Goal: Transaction & Acquisition: Book appointment/travel/reservation

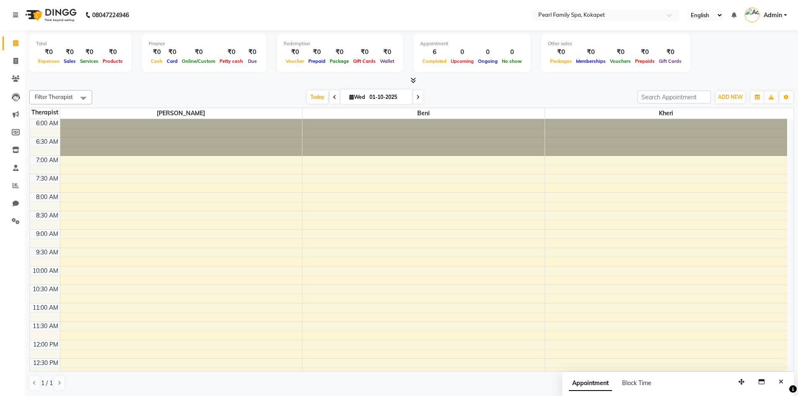
scroll to position [335, 0]
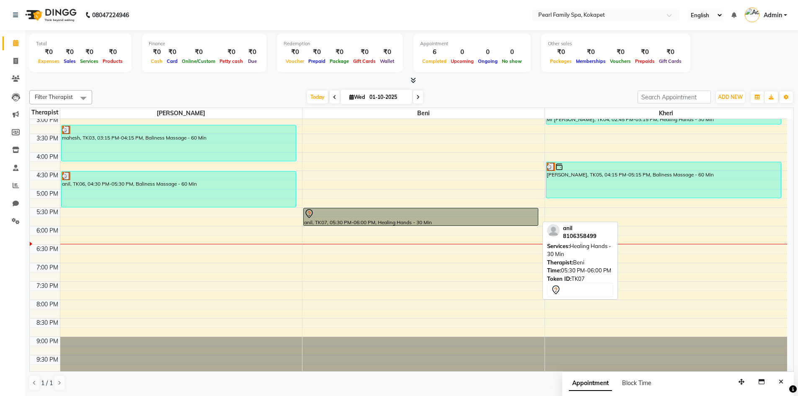
click at [449, 212] on div at bounding box center [420, 214] width 233 height 10
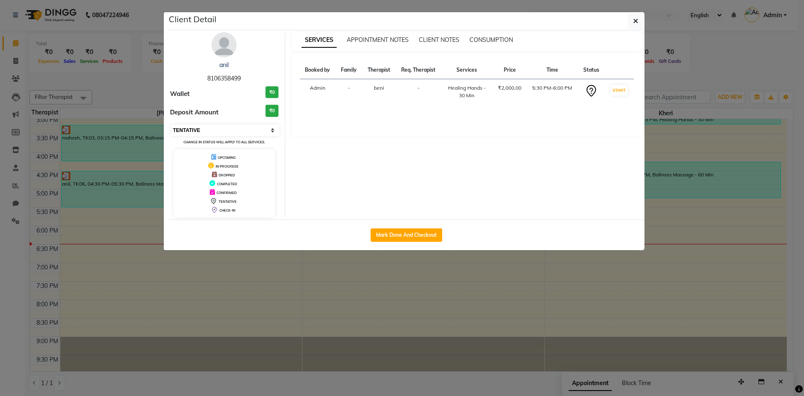
click at [258, 129] on select "Select IN SERVICE CONFIRMED TENTATIVE CHECK IN MARK DONE DROPPED UPCOMING" at bounding box center [225, 130] width 108 height 12
select select "2"
click at [171, 124] on select "Select IN SERVICE CONFIRMED TENTATIVE CHECK IN MARK DONE DROPPED UPCOMING" at bounding box center [225, 130] width 108 height 12
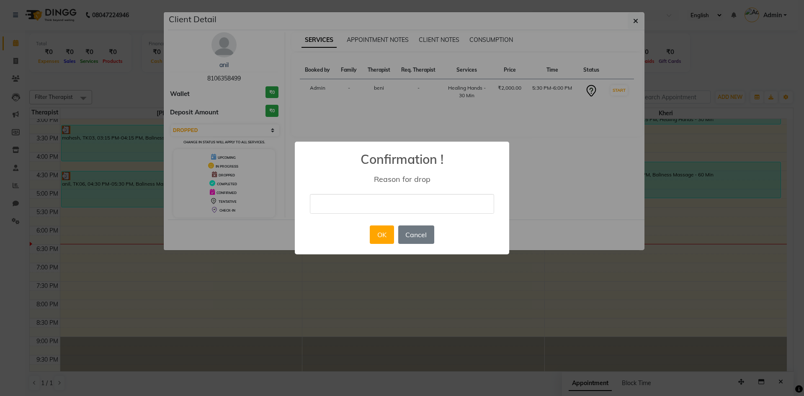
drag, startPoint x: 352, startPoint y: 205, endPoint x: 349, endPoint y: 216, distance: 10.8
click at [351, 205] on input "text" at bounding box center [402, 204] width 184 height 20
type input "change"
click at [384, 231] on button "OK" at bounding box center [382, 234] width 24 height 18
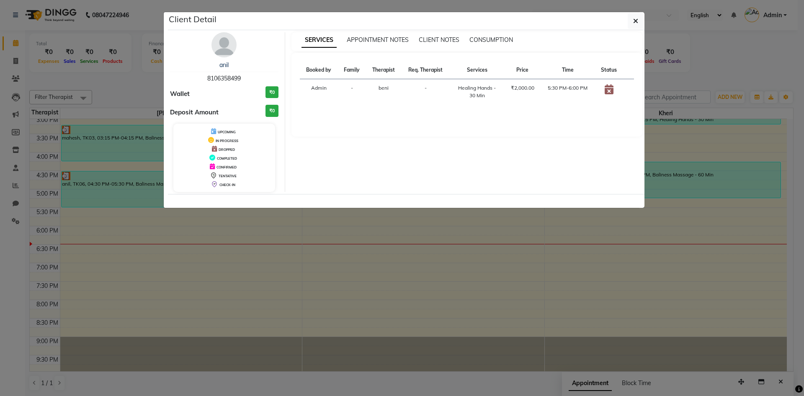
click at [379, 261] on ngb-modal-window "Client Detail anil 8106358499 Wallet ₹0 Deposit Amount ₹0 UPCOMING IN PROGRESS …" at bounding box center [402, 198] width 804 height 396
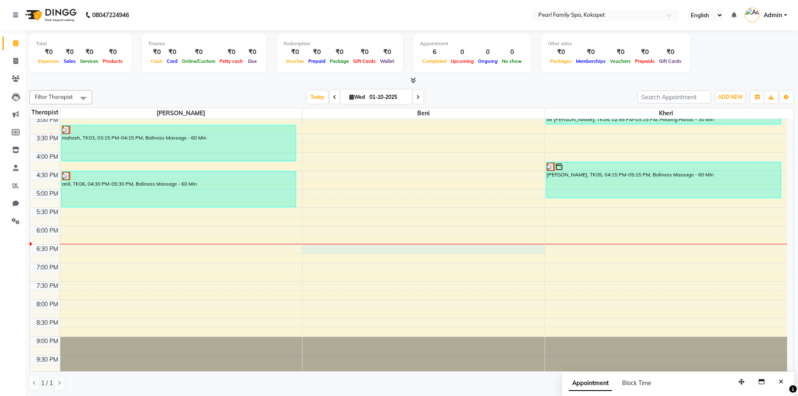
click at [380, 246] on div "6:00 AM 6:30 AM 7:00 AM 7:30 AM 8:00 AM 8:30 AM 9:00 AM 9:30 AM 10:00 AM 10:30 …" at bounding box center [408, 78] width 757 height 589
select select "87640"
select select "tentative"
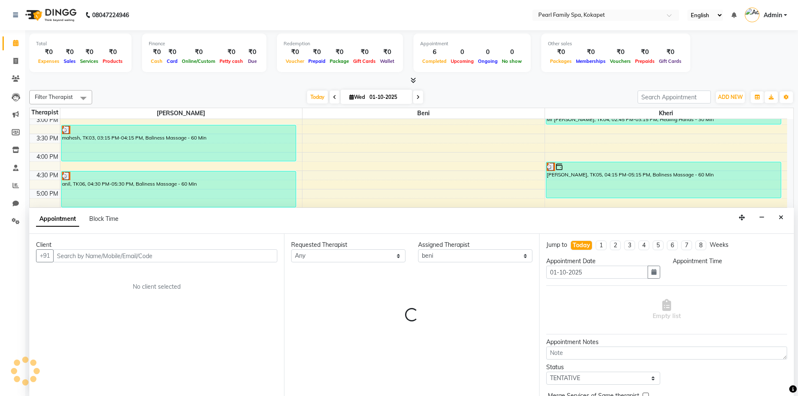
scroll to position [0, 0]
select select "1110"
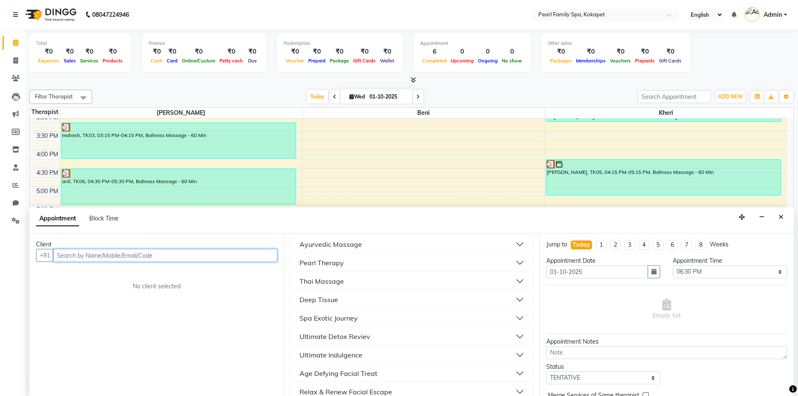
scroll to position [0, 0]
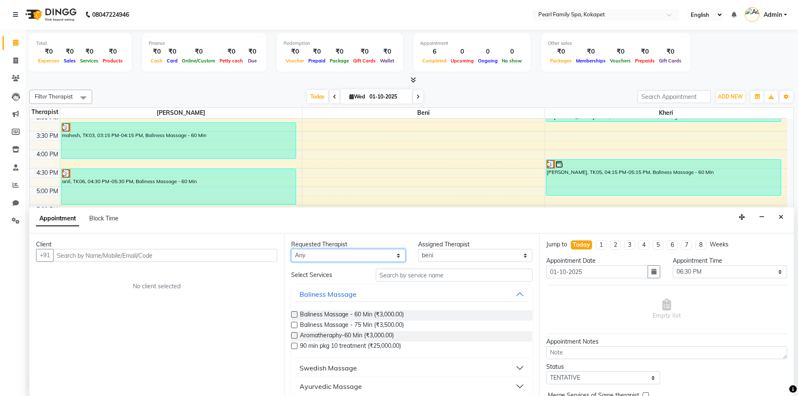
click at [396, 255] on select "Any [PERSON_NAME] Kheri" at bounding box center [348, 255] width 114 height 13
click at [395, 252] on select "Any [PERSON_NAME] Kheri" at bounding box center [348, 255] width 114 height 13
click at [400, 178] on div "6:00 AM 6:30 AM 7:00 AM 7:30 AM 8:00 AM 8:30 AM 9:00 AM 9:30 AM 10:00 AM 10:30 …" at bounding box center [408, 75] width 757 height 589
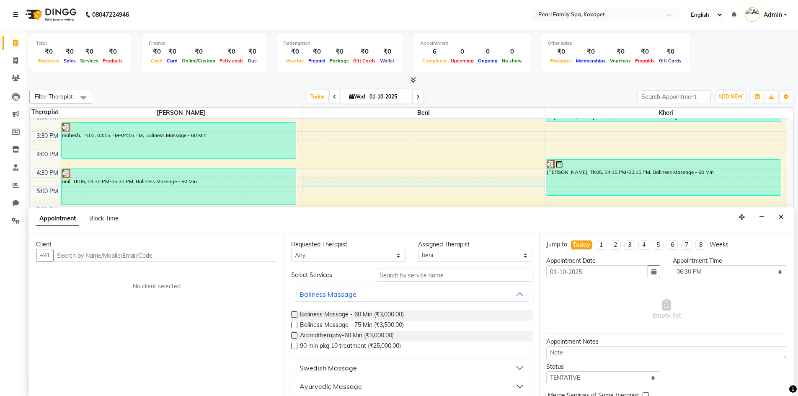
click at [396, 246] on div "Requested Therapist" at bounding box center [348, 244] width 114 height 9
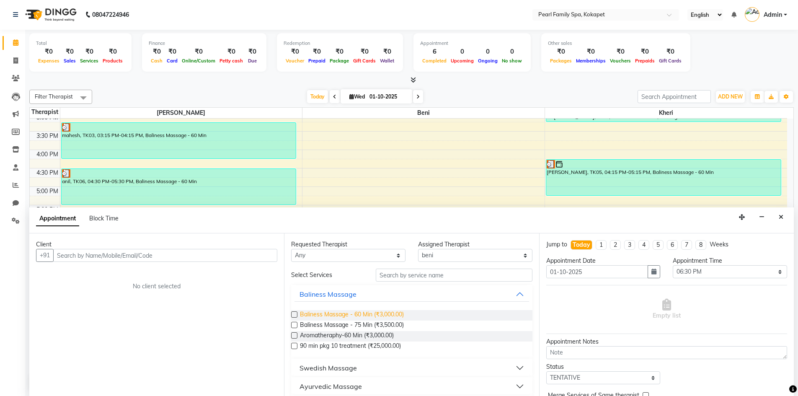
click at [304, 313] on span "Baliness Massage - 60 Min (₹3,000.00)" at bounding box center [352, 315] width 104 height 10
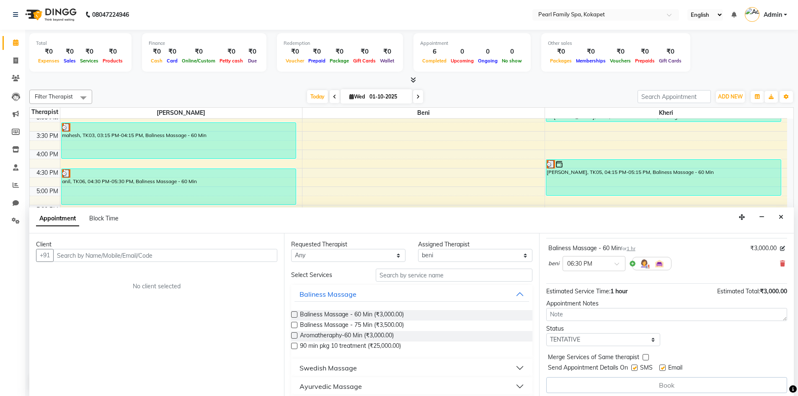
scroll to position [51, 0]
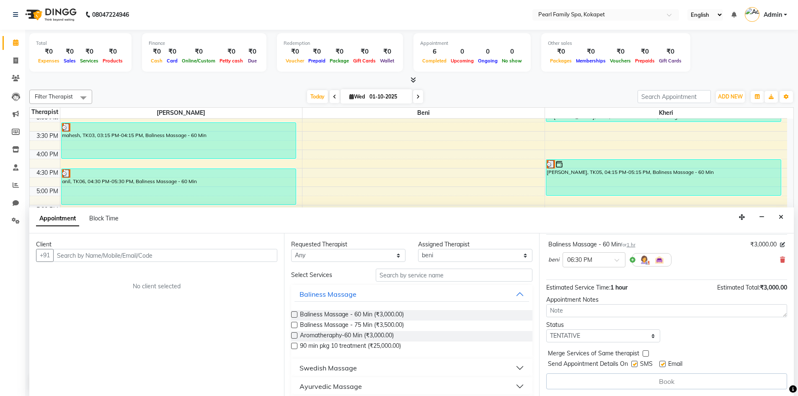
click at [293, 316] on label at bounding box center [294, 314] width 6 height 6
click at [293, 316] on input "checkbox" at bounding box center [293, 314] width 5 height 5
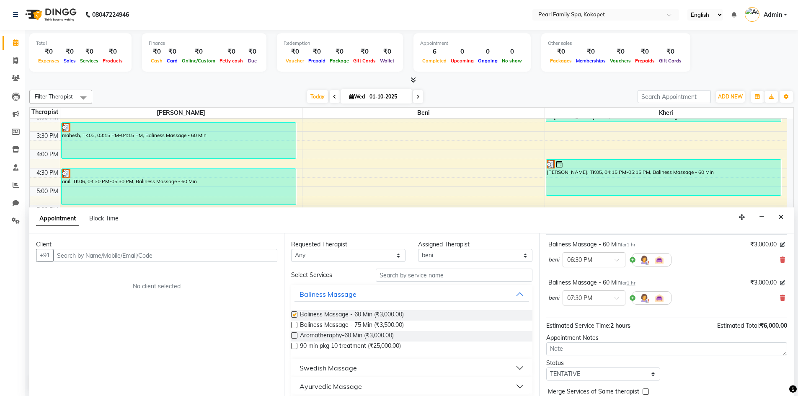
checkbox input "false"
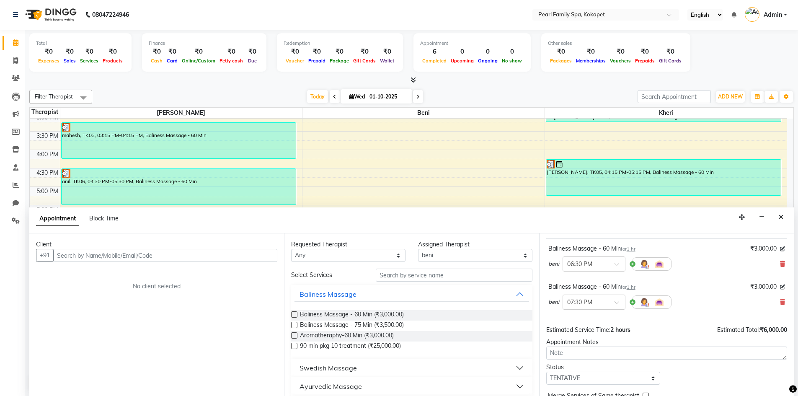
scroll to position [0, 0]
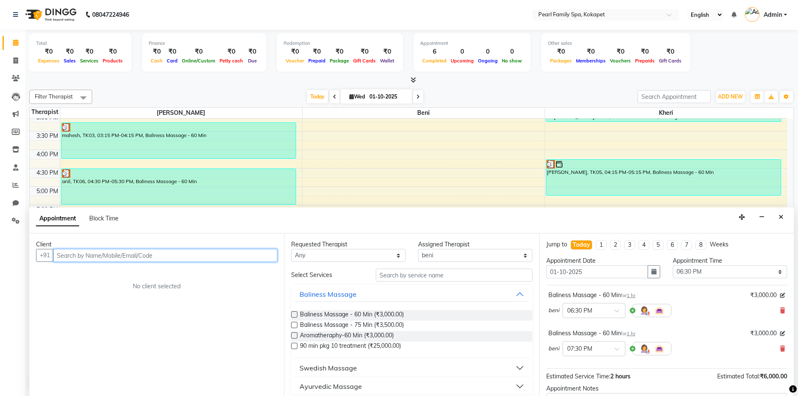
click at [92, 258] on input "text" at bounding box center [165, 255] width 224 height 13
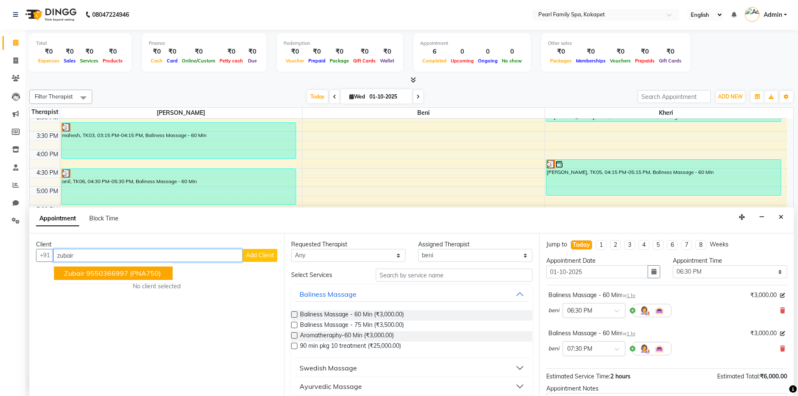
click at [115, 266] on button "zubair 9550366997 (PNA750)" at bounding box center [113, 272] width 119 height 13
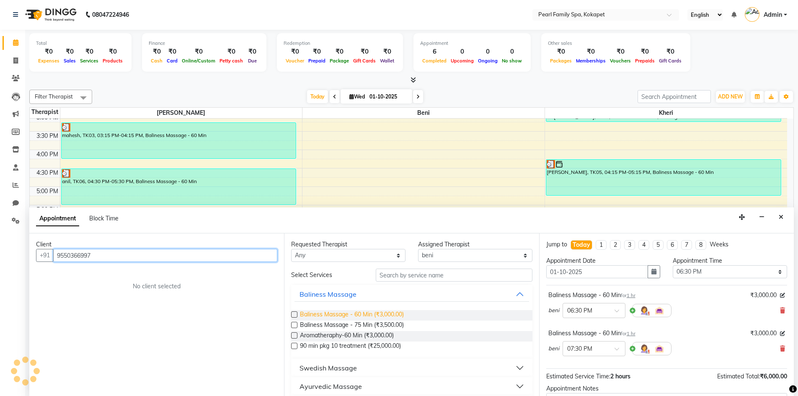
type input "9550366997"
click at [315, 311] on span "Baliness Massage - 60 Min (₹3,000.00)" at bounding box center [352, 315] width 104 height 10
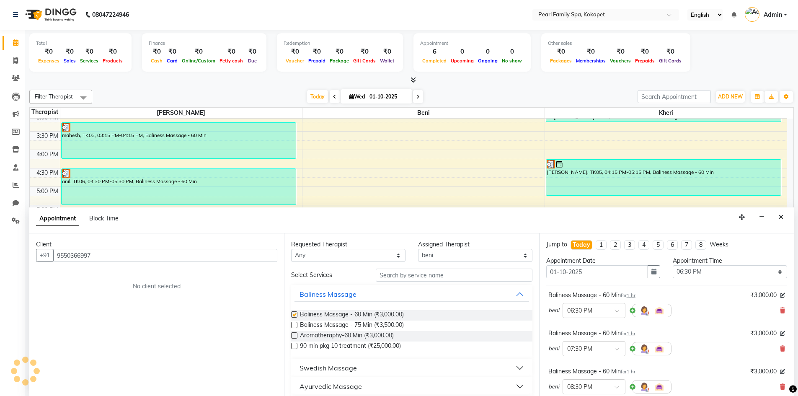
checkbox input "false"
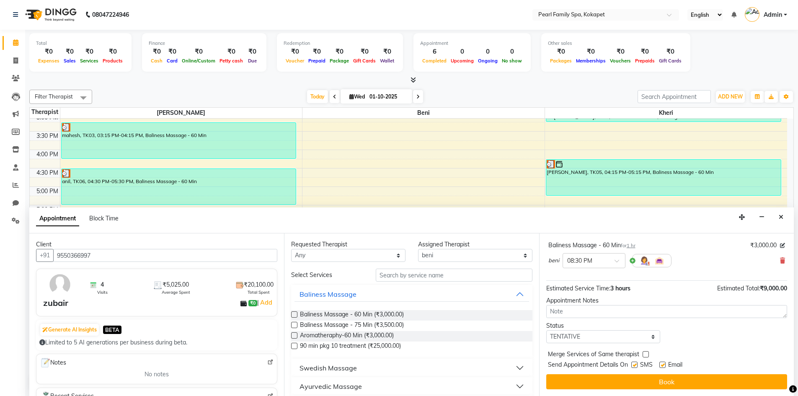
scroll to position [126, 0]
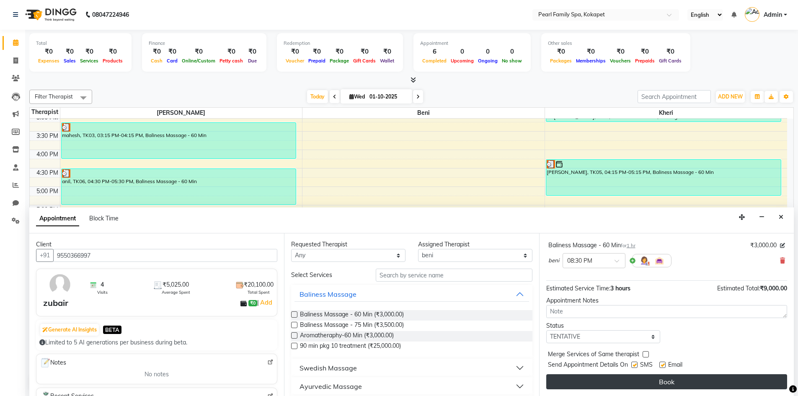
click at [611, 388] on button "Book" at bounding box center [666, 381] width 241 height 15
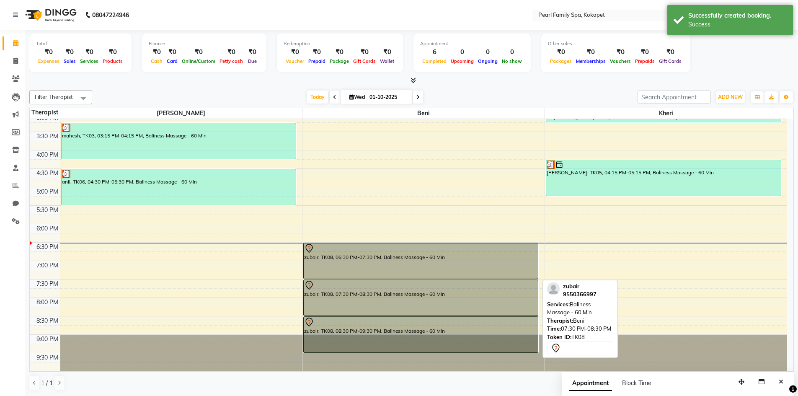
scroll to position [0, 0]
click at [368, 294] on div "zubair, TK08, 07:30 PM-08:30 PM, Baliness Massage - 60 Min" at bounding box center [421, 297] width 234 height 36
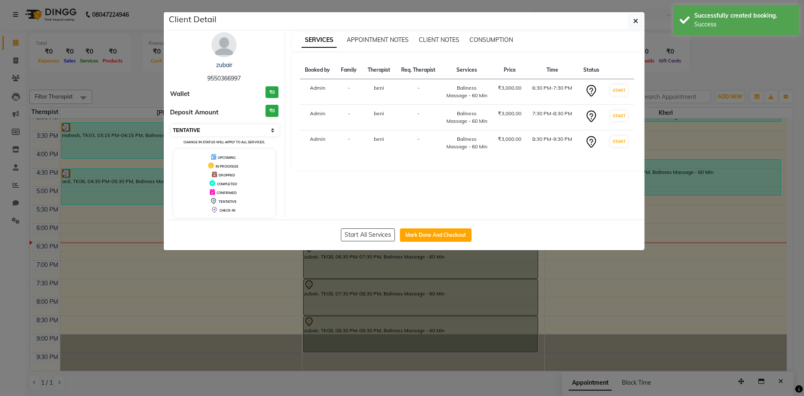
click at [196, 127] on select "Select IN SERVICE CONFIRMED TENTATIVE CHECK IN MARK DONE DROPPED UPCOMING" at bounding box center [225, 130] width 108 height 12
select select "2"
click at [171, 124] on select "Select IN SERVICE CONFIRMED TENTATIVE CHECK IN MARK DONE DROPPED UPCOMING" at bounding box center [225, 130] width 108 height 12
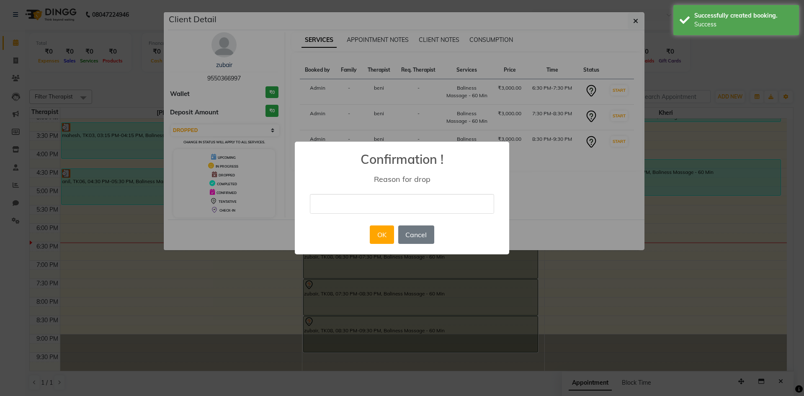
click at [320, 201] on input "text" at bounding box center [402, 204] width 184 height 20
type input "change"
click at [371, 238] on button "OK" at bounding box center [382, 234] width 24 height 18
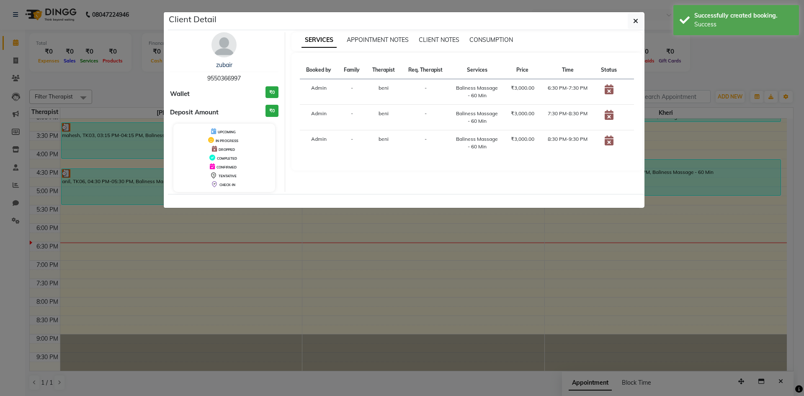
click at [362, 253] on ngb-modal-window "Client Detail zubair 9550366997 Wallet ₹0 Deposit Amount ₹0 UPCOMING IN PROGRES…" at bounding box center [402, 198] width 804 height 396
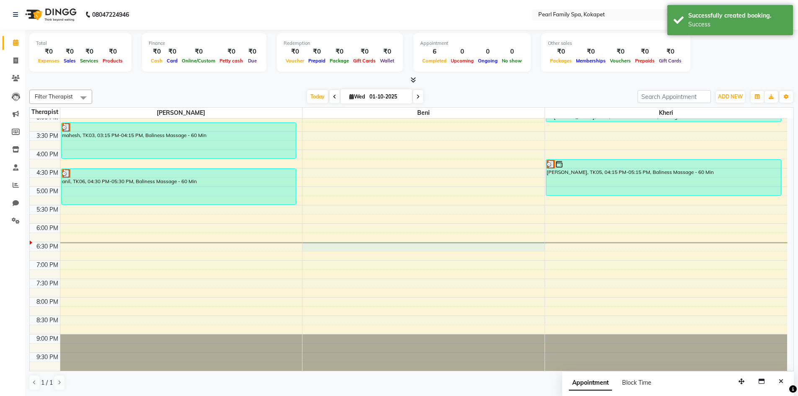
click at [353, 249] on div "6:00 AM 6:30 AM 7:00 AM 7:30 AM 8:00 AM 8:30 AM 9:00 AM 9:30 AM 10:00 AM 10:30 …" at bounding box center [408, 75] width 757 height 589
select select "87640"
select select "1110"
select select "tentative"
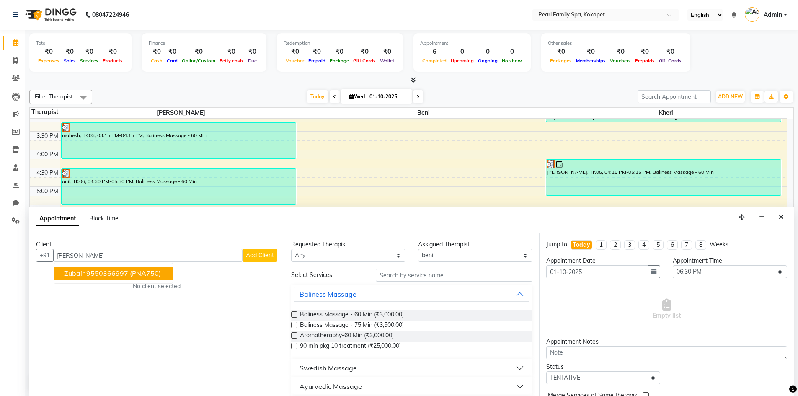
click at [163, 269] on button "zubair 9550366997 (PNA750)" at bounding box center [113, 272] width 119 height 13
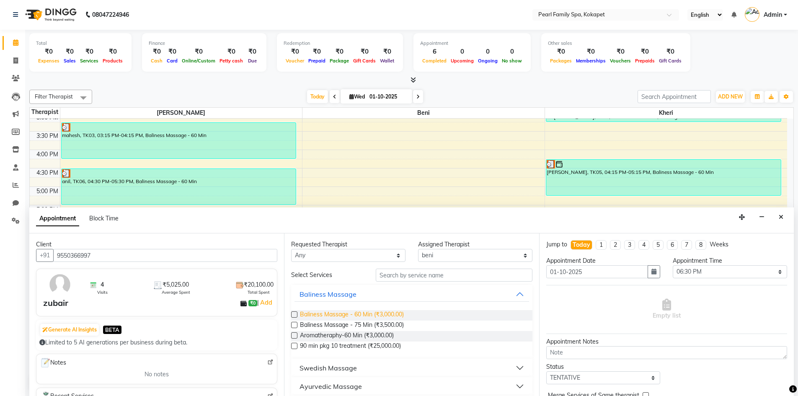
type input "9550366997"
click at [320, 317] on span "Baliness Massage - 60 Min (₹3,000.00)" at bounding box center [352, 315] width 104 height 10
checkbox input "false"
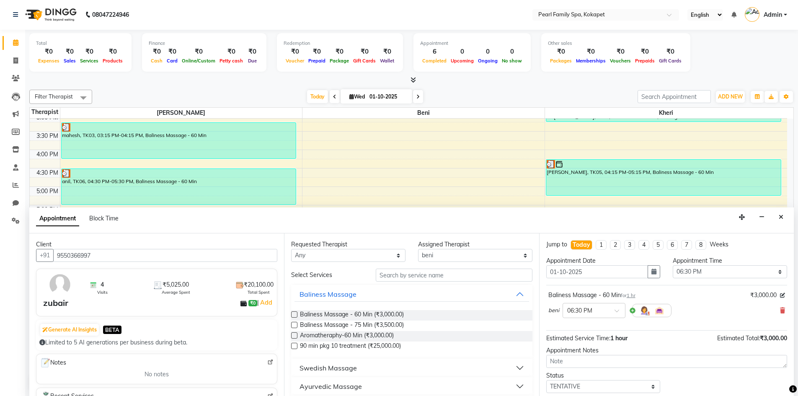
scroll to position [50, 0]
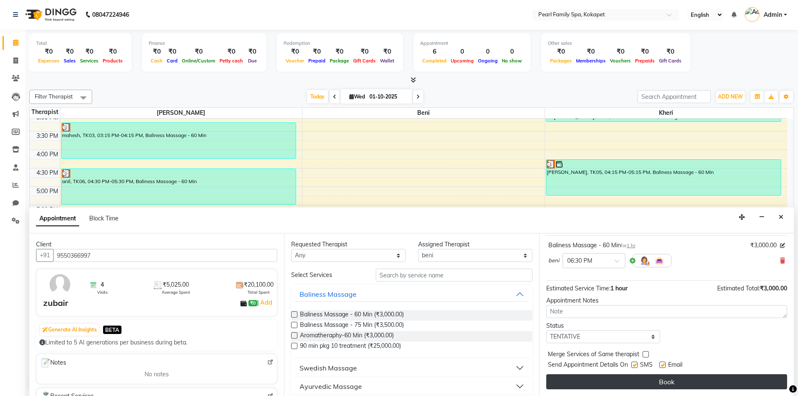
click at [609, 382] on button "Book" at bounding box center [666, 381] width 241 height 15
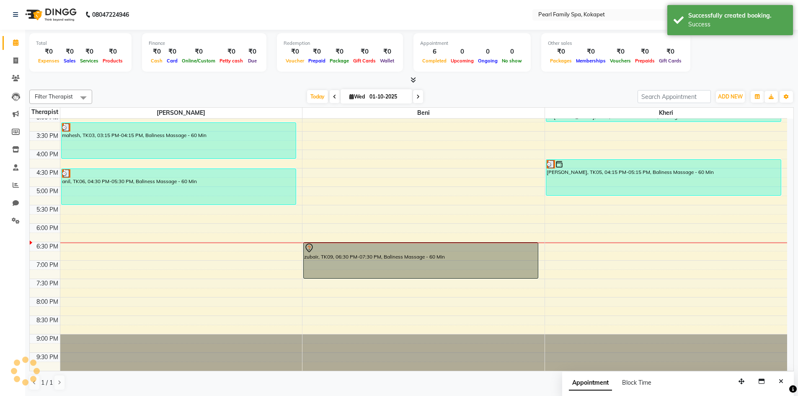
scroll to position [0, 0]
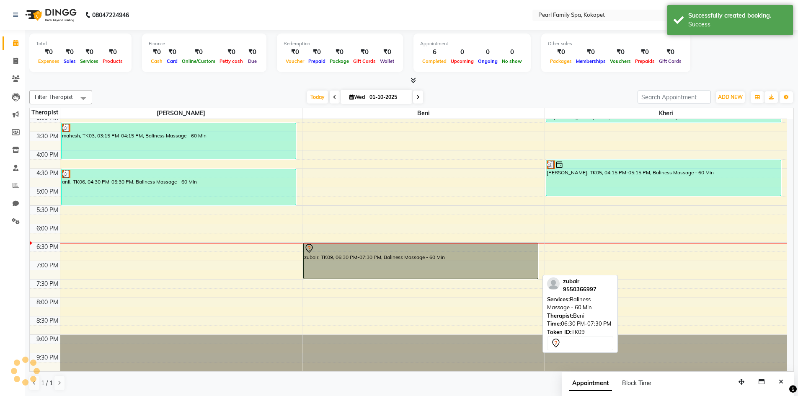
click at [474, 273] on div "zubair, TK09, 06:30 PM-07:30 PM, Baliness Massage - 60 Min" at bounding box center [421, 261] width 234 height 36
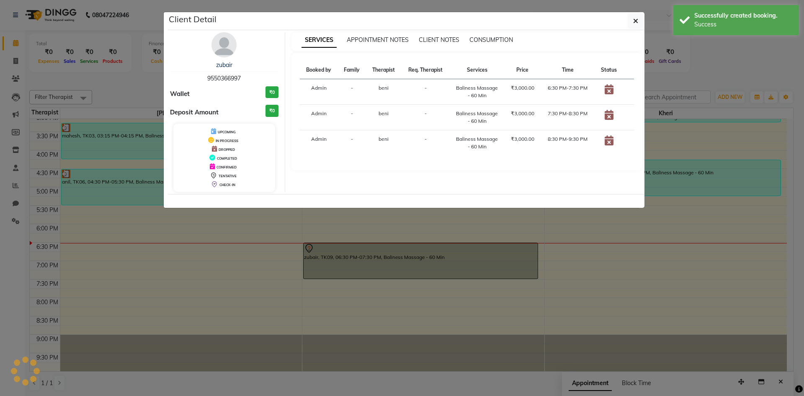
select select "7"
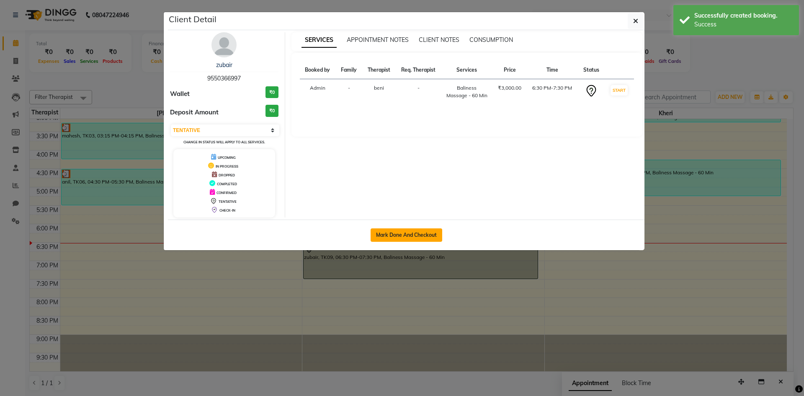
click at [408, 230] on button "Mark Done And Checkout" at bounding box center [407, 234] width 72 height 13
select select "service"
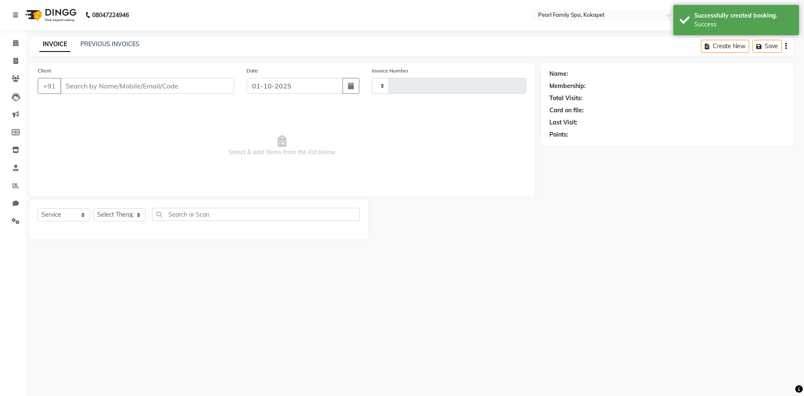
type input "0371"
select select "3"
select select "6217"
type input "9550366997"
select select "87640"
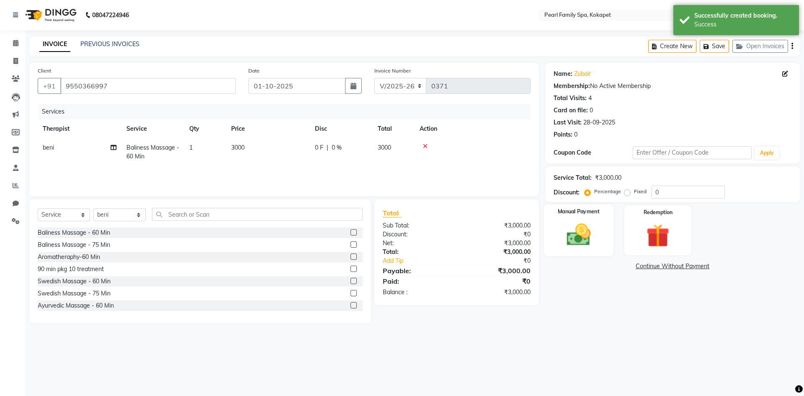
click at [574, 220] on div "Manual Payment" at bounding box center [579, 230] width 70 height 52
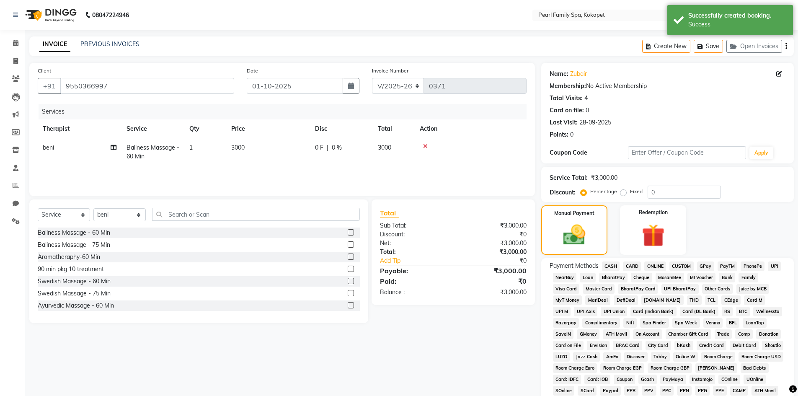
click at [771, 265] on span "UPI" at bounding box center [774, 266] width 13 height 10
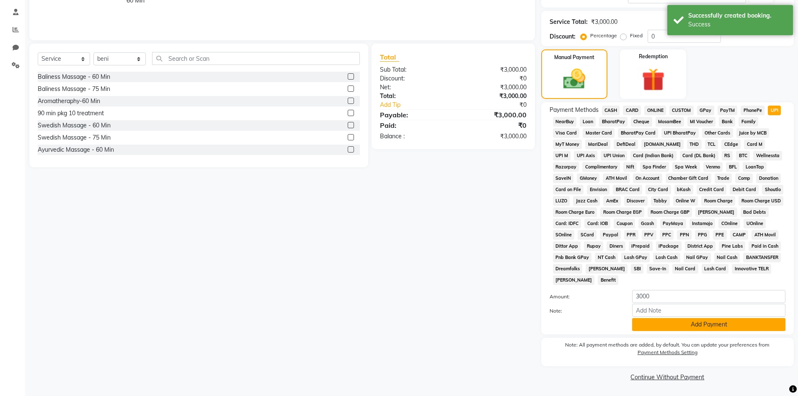
click at [717, 324] on button "Add Payment" at bounding box center [708, 324] width 153 height 13
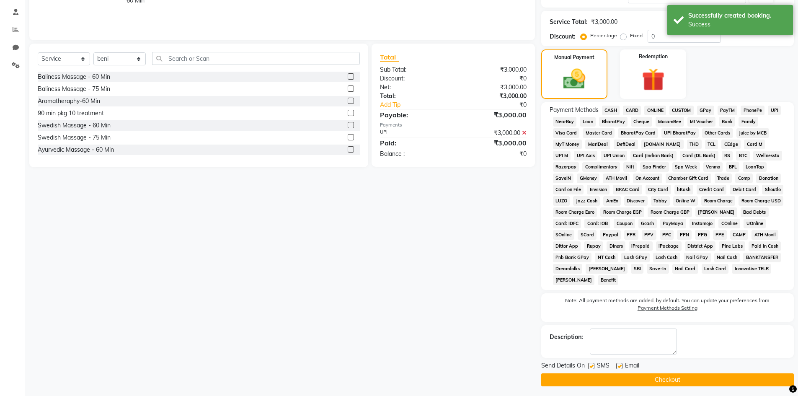
click at [692, 379] on button "Checkout" at bounding box center [667, 379] width 253 height 13
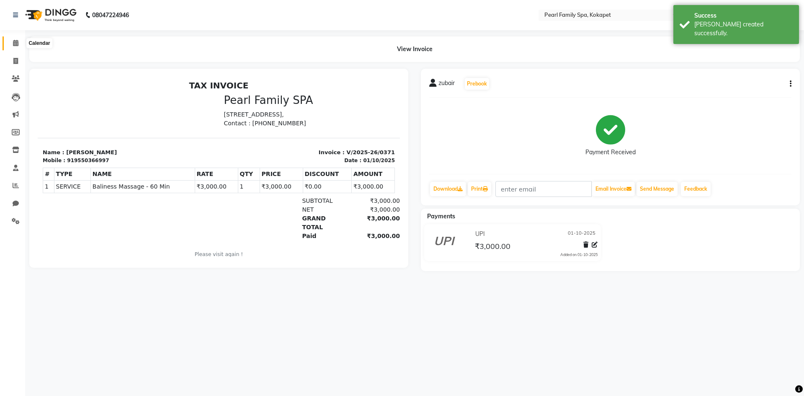
click at [13, 43] on icon at bounding box center [15, 43] width 5 height 6
